Goal: Transaction & Acquisition: Purchase product/service

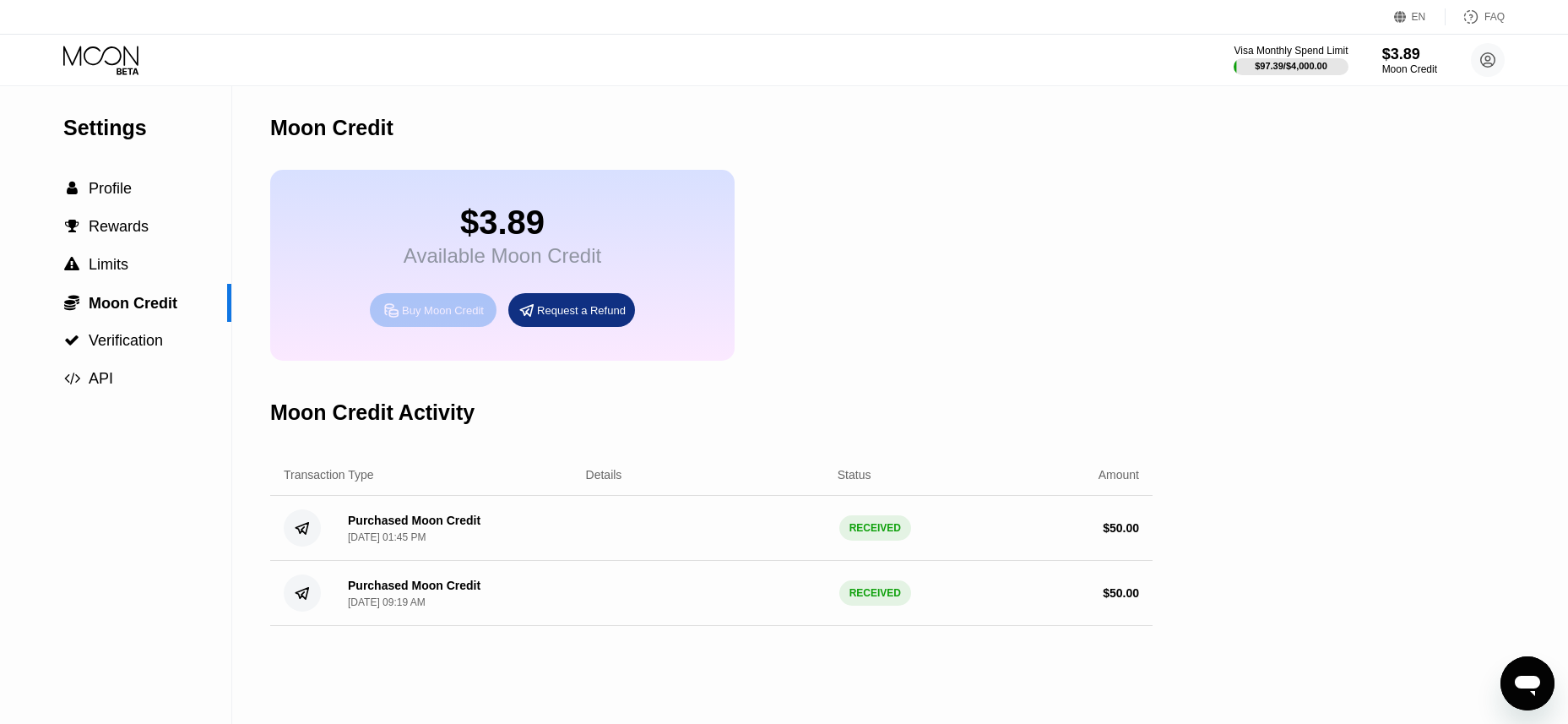
click at [472, 327] on div "Buy Moon Credit" at bounding box center [433, 309] width 126 height 33
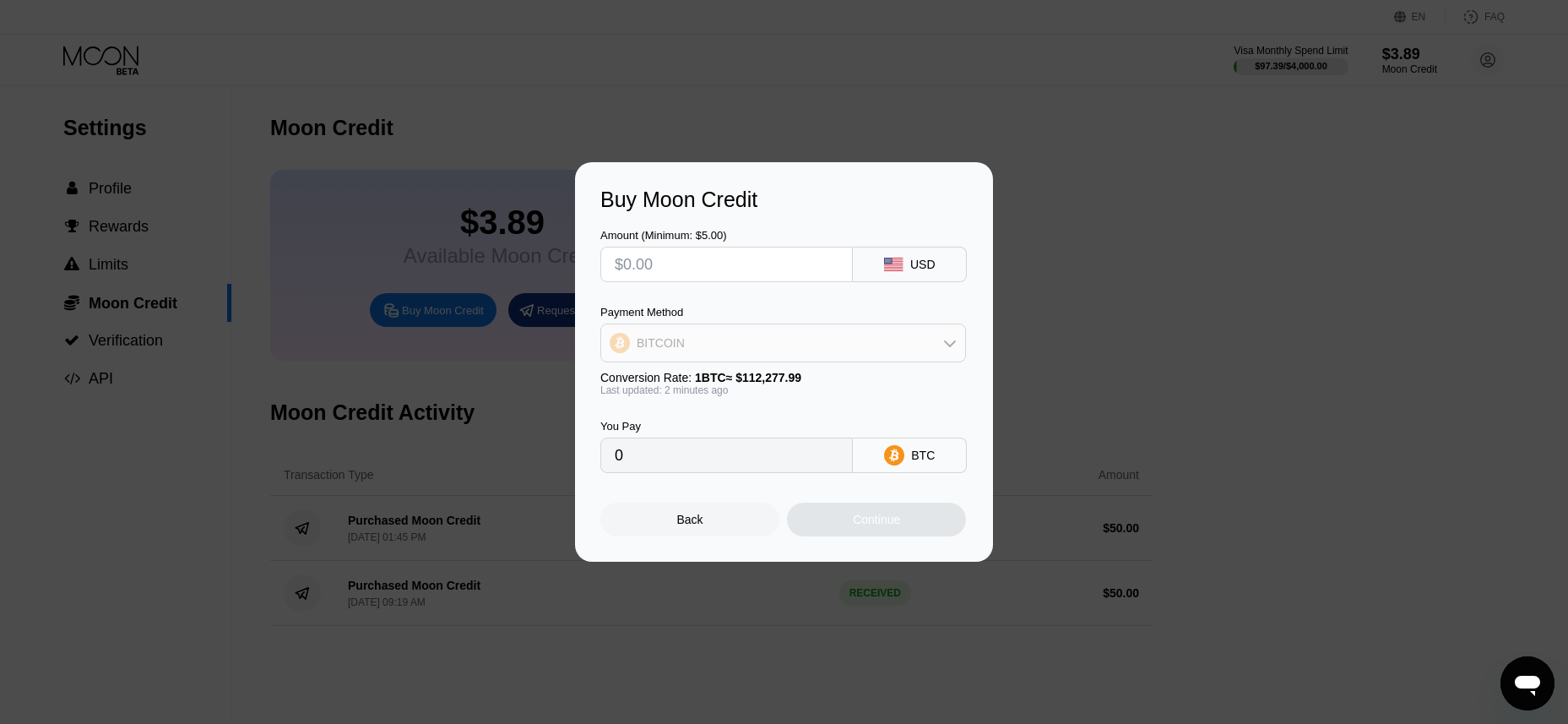
click at [946, 347] on icon at bounding box center [950, 343] width 14 height 14
click at [796, 423] on div "USDT on TRON" at bounding box center [793, 427] width 319 height 14
click at [929, 264] on div "USD" at bounding box center [923, 264] width 25 height 14
click at [948, 356] on div "USDT on TRON" at bounding box center [784, 343] width 364 height 33
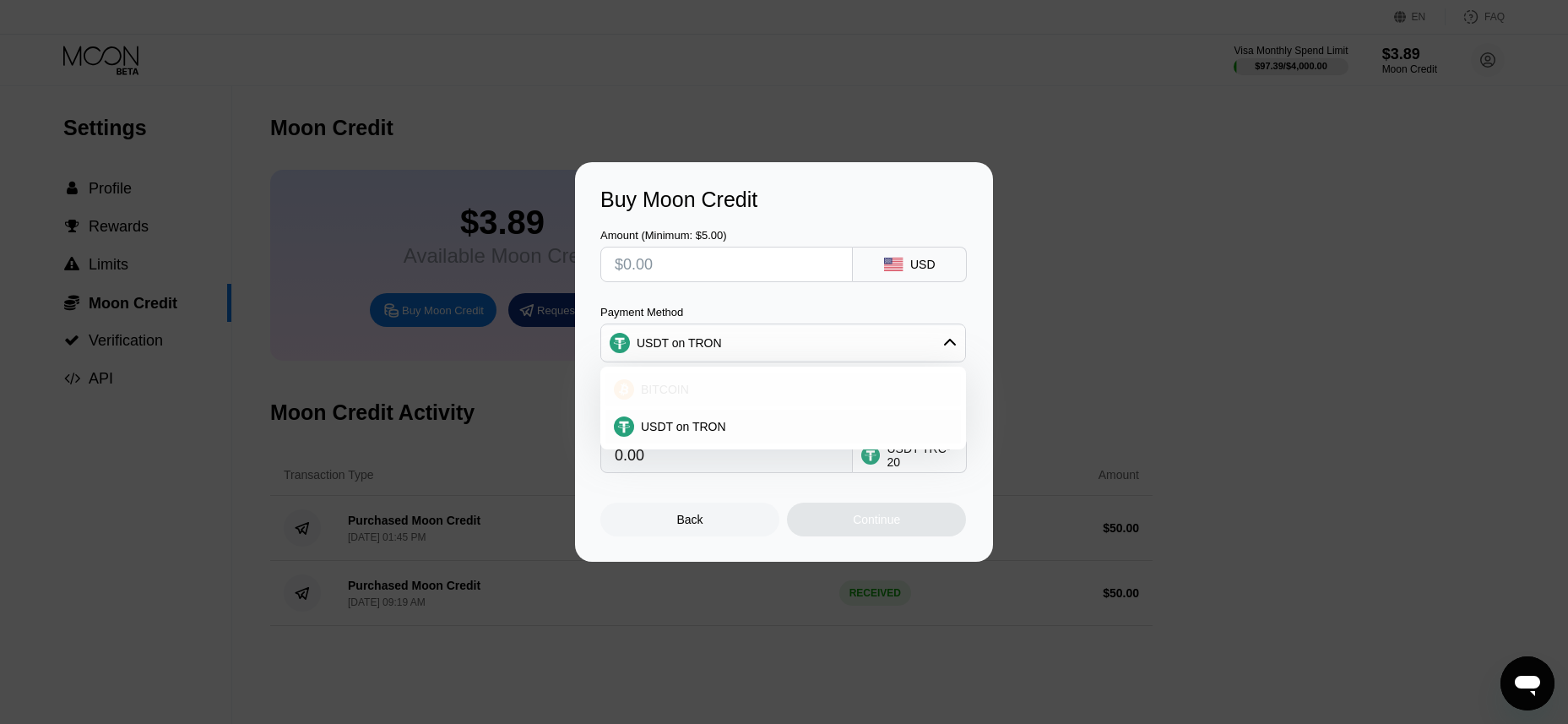
click at [733, 391] on div "BITCOIN" at bounding box center [793, 389] width 319 height 14
type input "0"
click at [666, 263] on input "text" at bounding box center [727, 264] width 224 height 33
type input "$5"
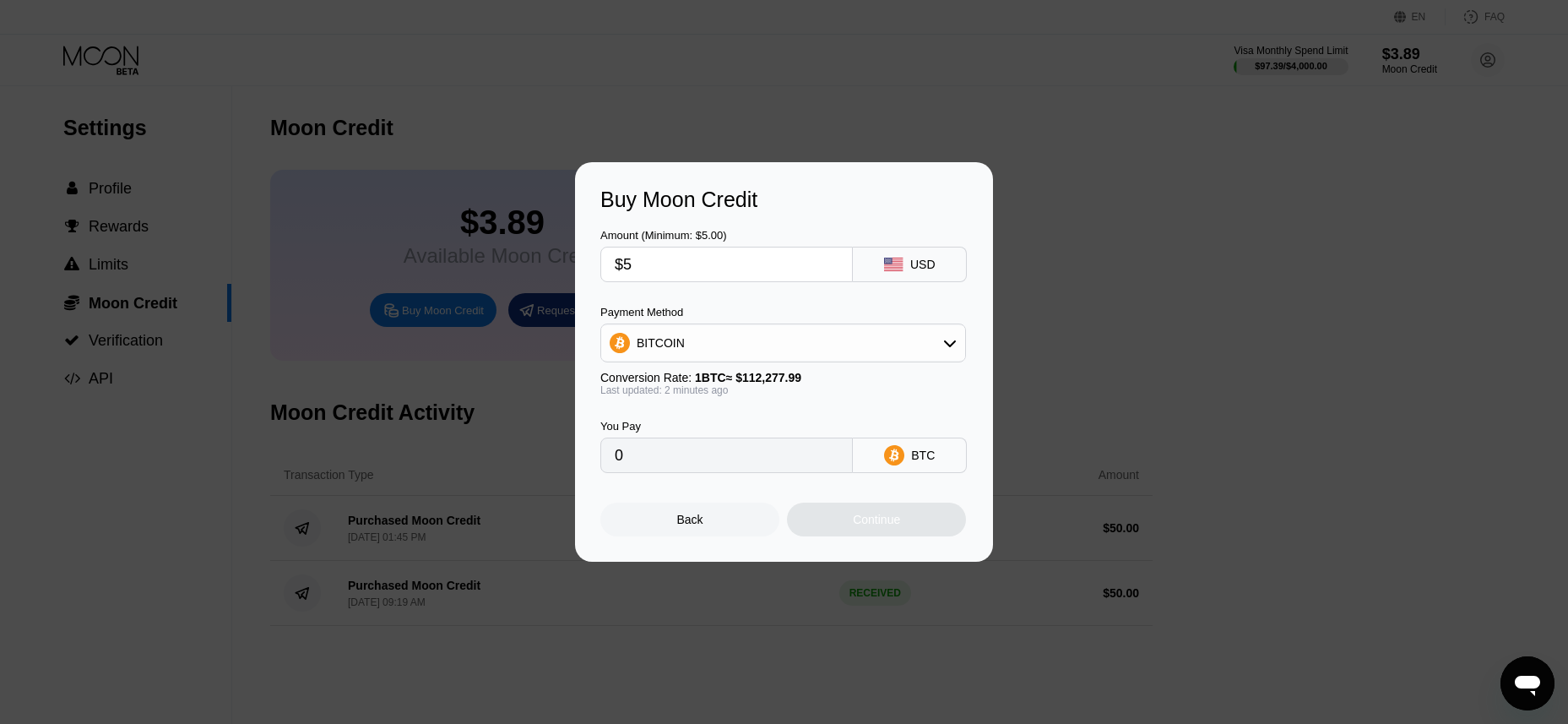
type input "0.00004454"
type input "$50"
type input "0.00044533"
click at [887, 526] on div "Continue" at bounding box center [876, 520] width 47 height 14
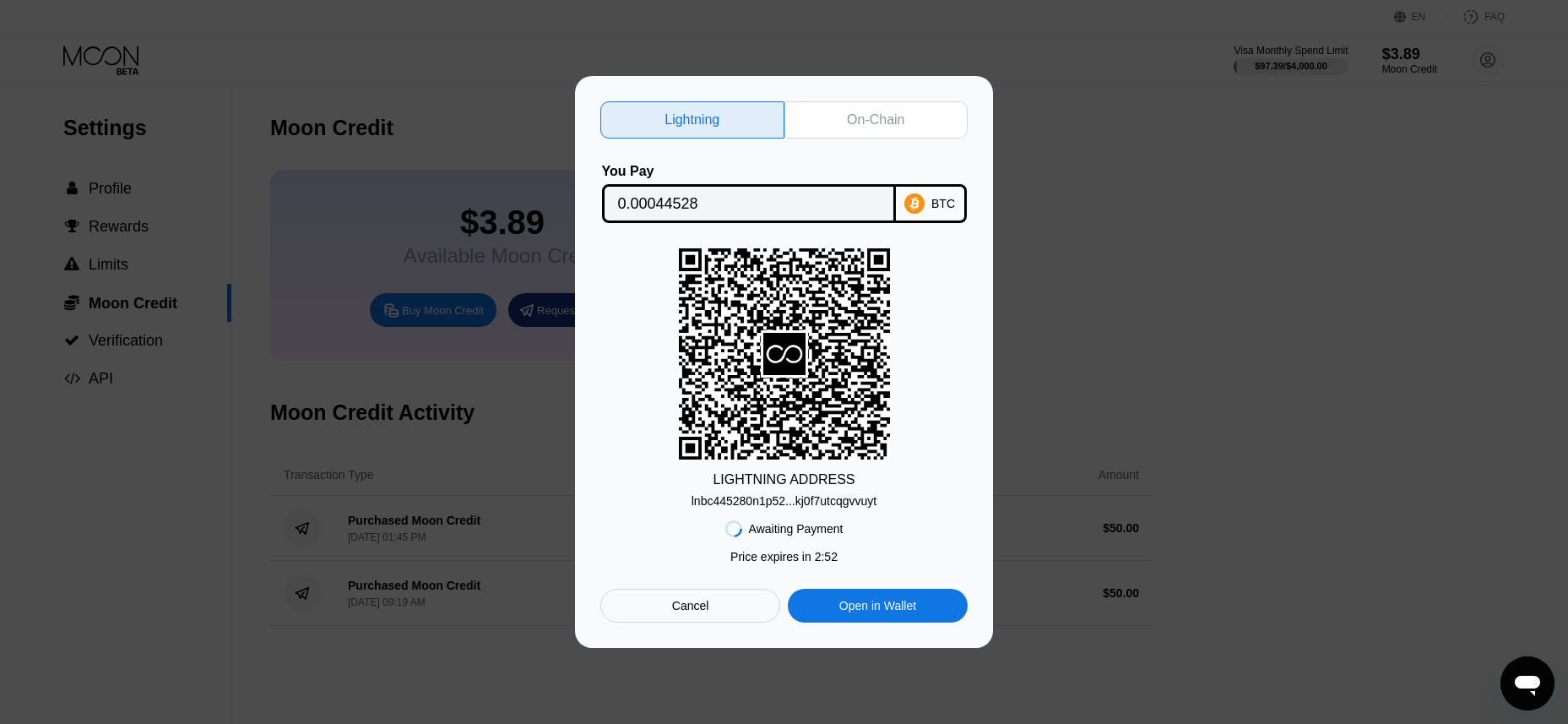
click at [842, 105] on div "On-Chain" at bounding box center [876, 120] width 184 height 37
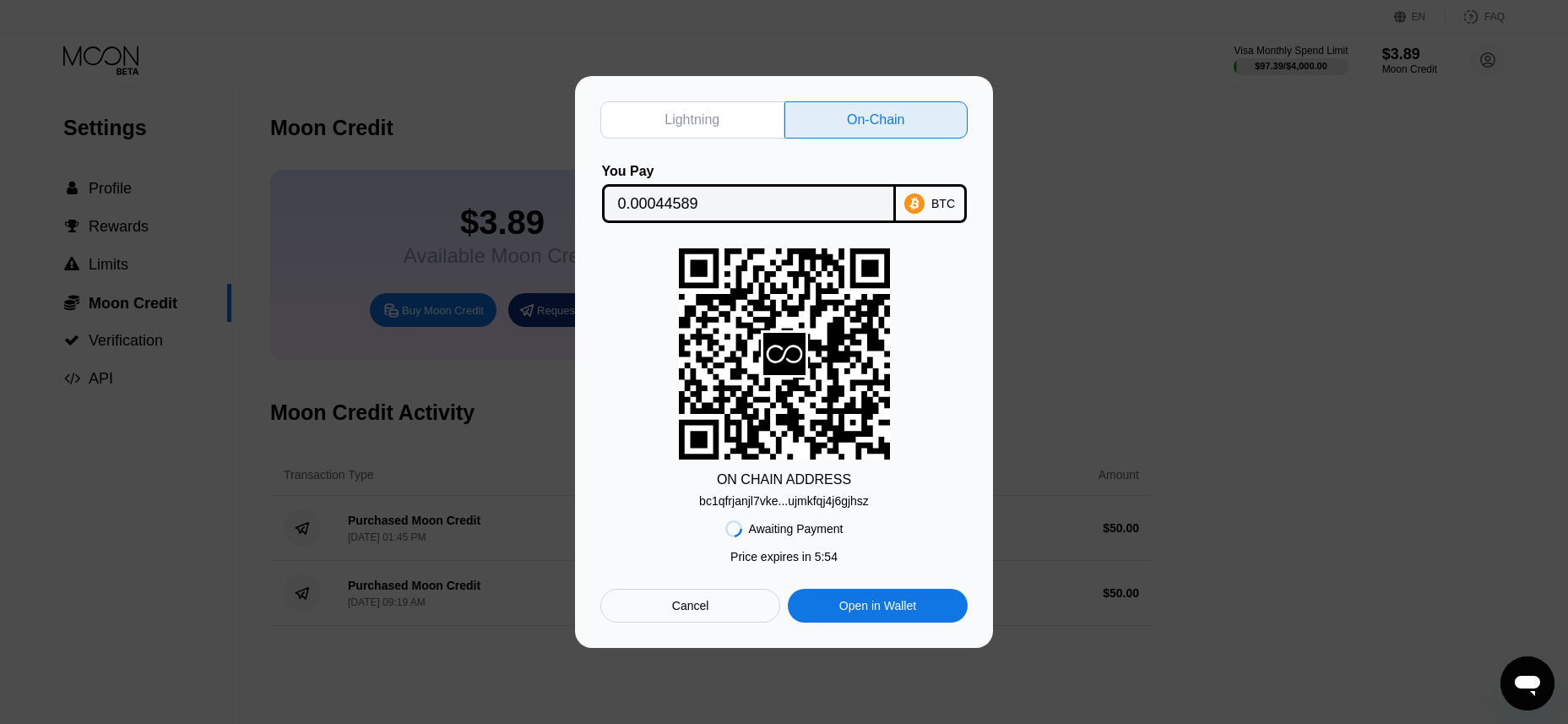
click at [772, 504] on div "bc1qfrjanjl7vke...ujmkfqj4j6gjhsz" at bounding box center [784, 501] width 170 height 14
click at [694, 125] on div "Lightning" at bounding box center [692, 120] width 55 height 17
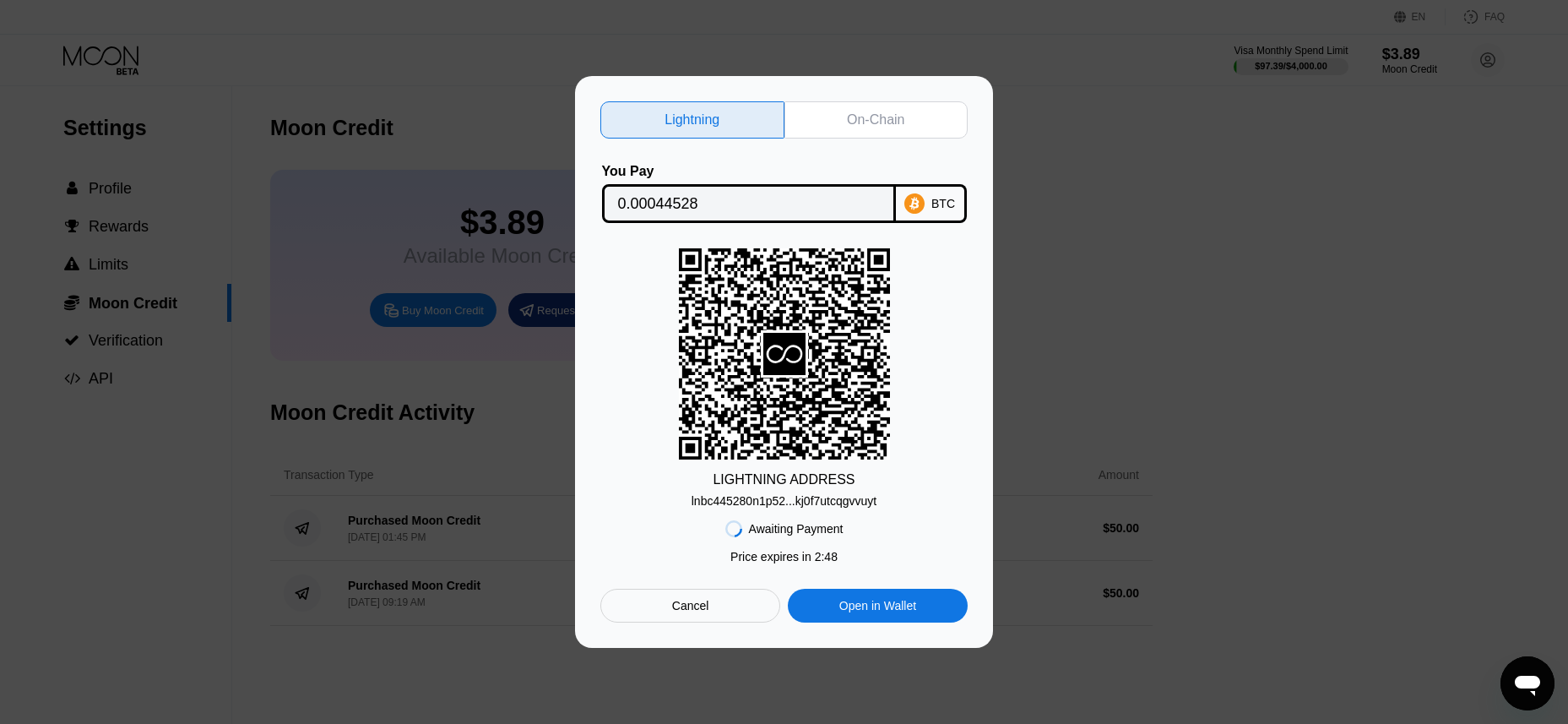
click at [858, 125] on div "On-Chain" at bounding box center [876, 120] width 184 height 37
type input "0.00044589"
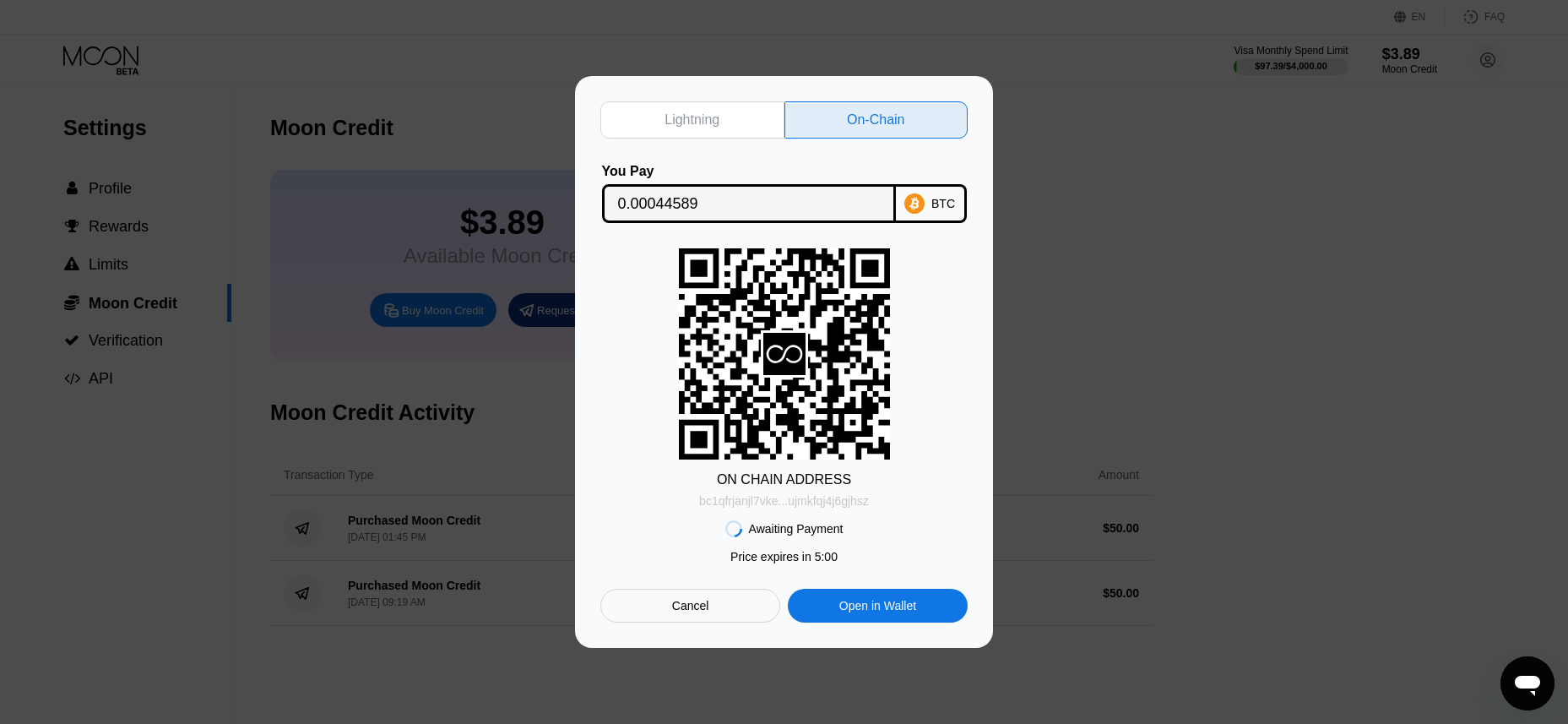
click at [782, 507] on div "bc1qfrjanjl7vke...ujmkfqj4j6gjhsz" at bounding box center [784, 501] width 170 height 14
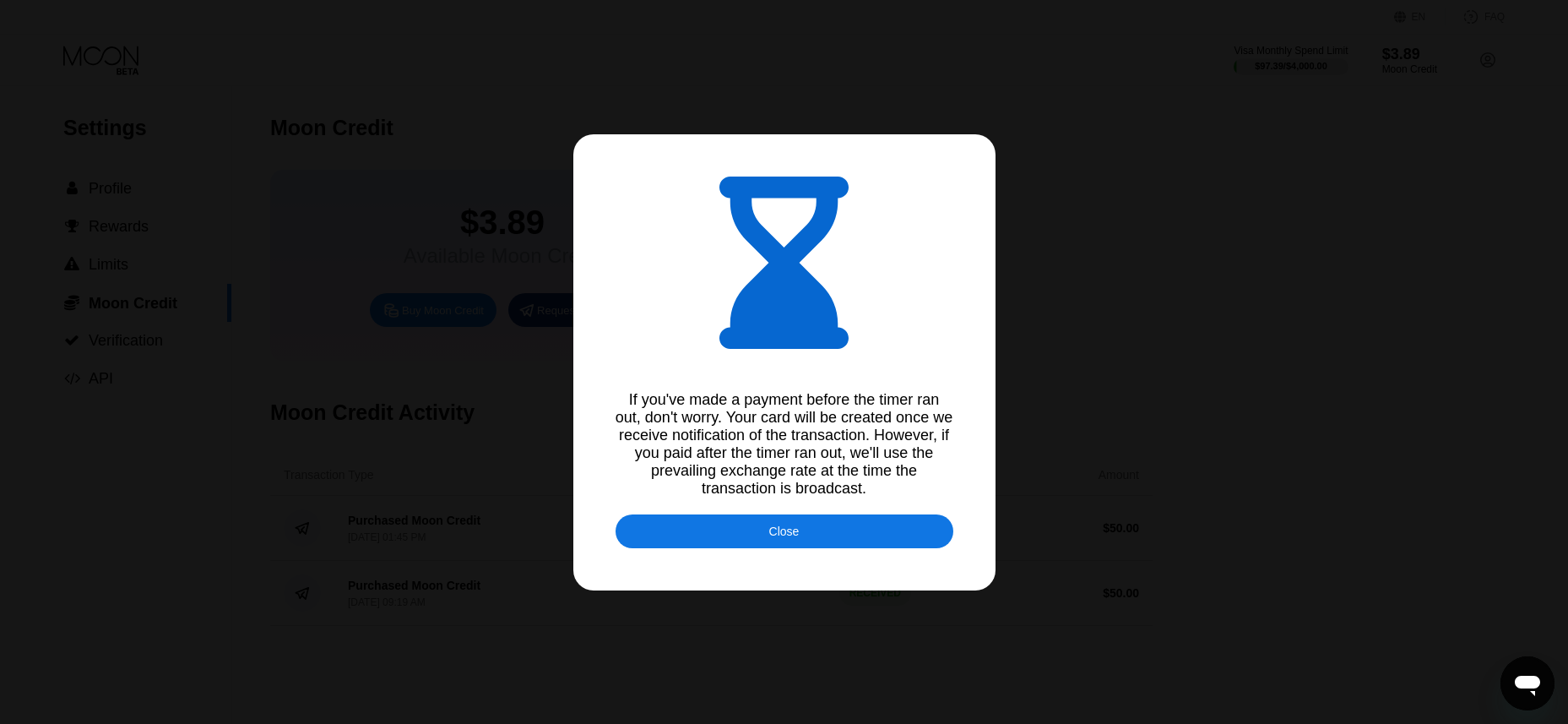
type input "0.00044450"
click at [764, 545] on div "Close" at bounding box center [784, 531] width 337 height 33
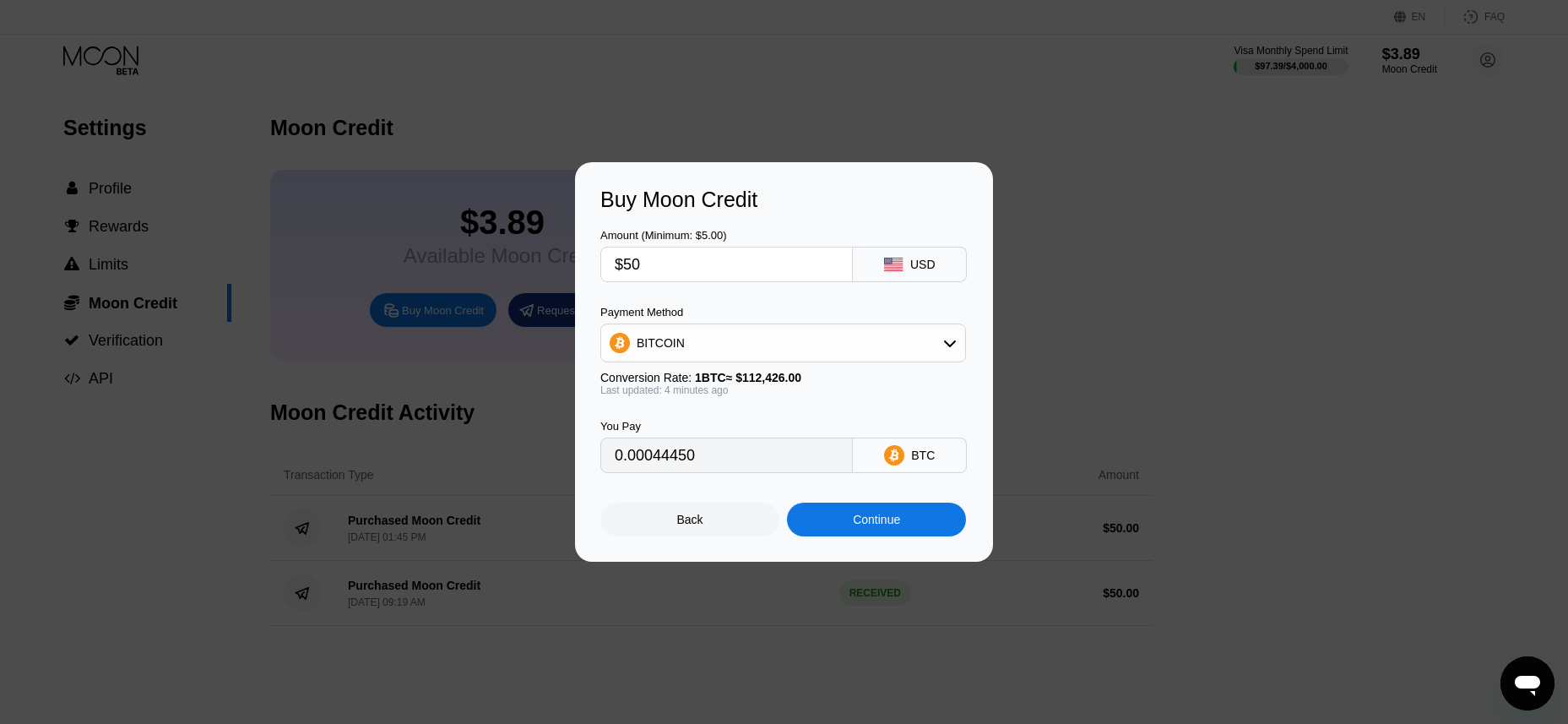
click at [1061, 283] on div "Buy Moon Credit Amount (Minimum: $5.00) $50 USD Payment Method BITCOIN Conversi…" at bounding box center [784, 362] width 1568 height 400
click at [709, 525] on div "Back" at bounding box center [690, 520] width 179 height 33
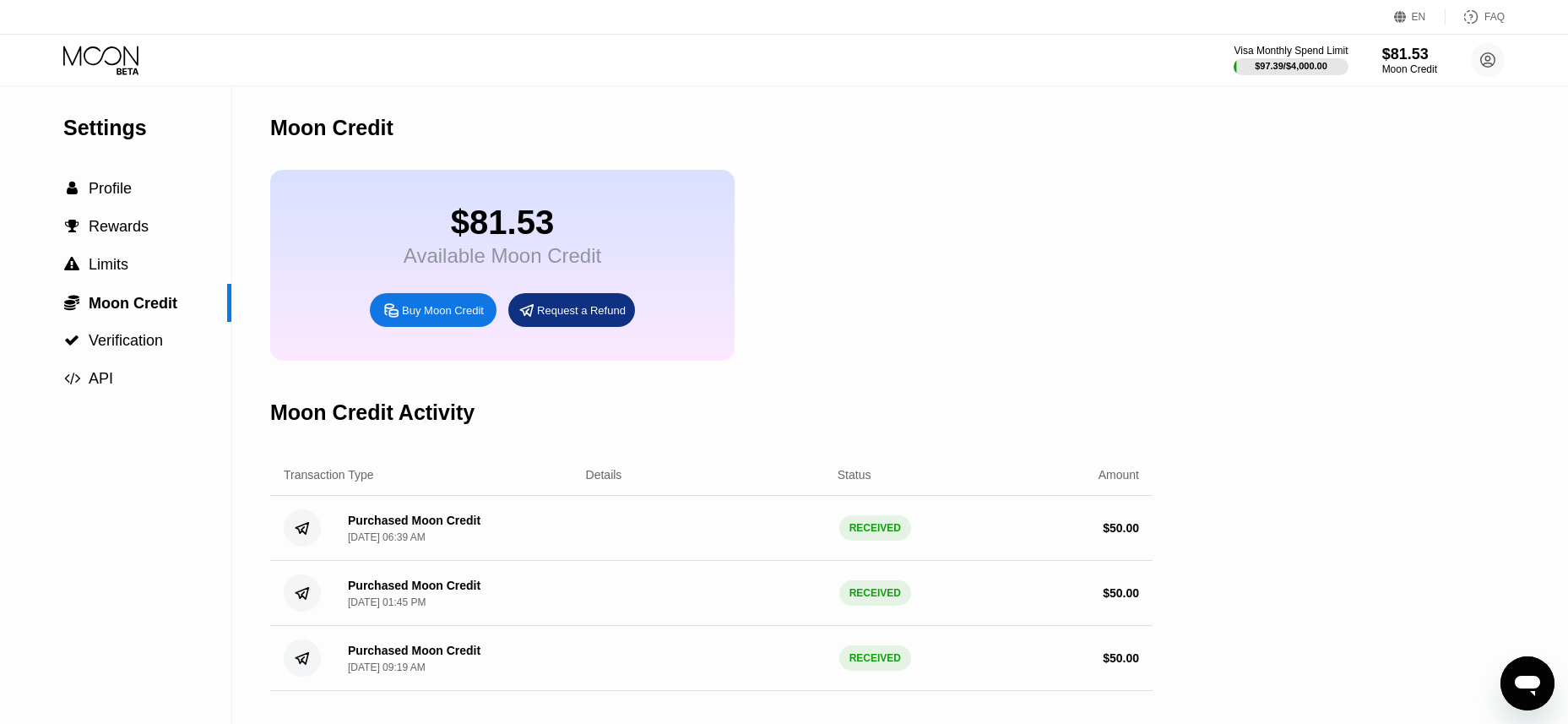
click at [110, 60] on icon at bounding box center [102, 60] width 79 height 30
